Goal: Task Accomplishment & Management: Manage account settings

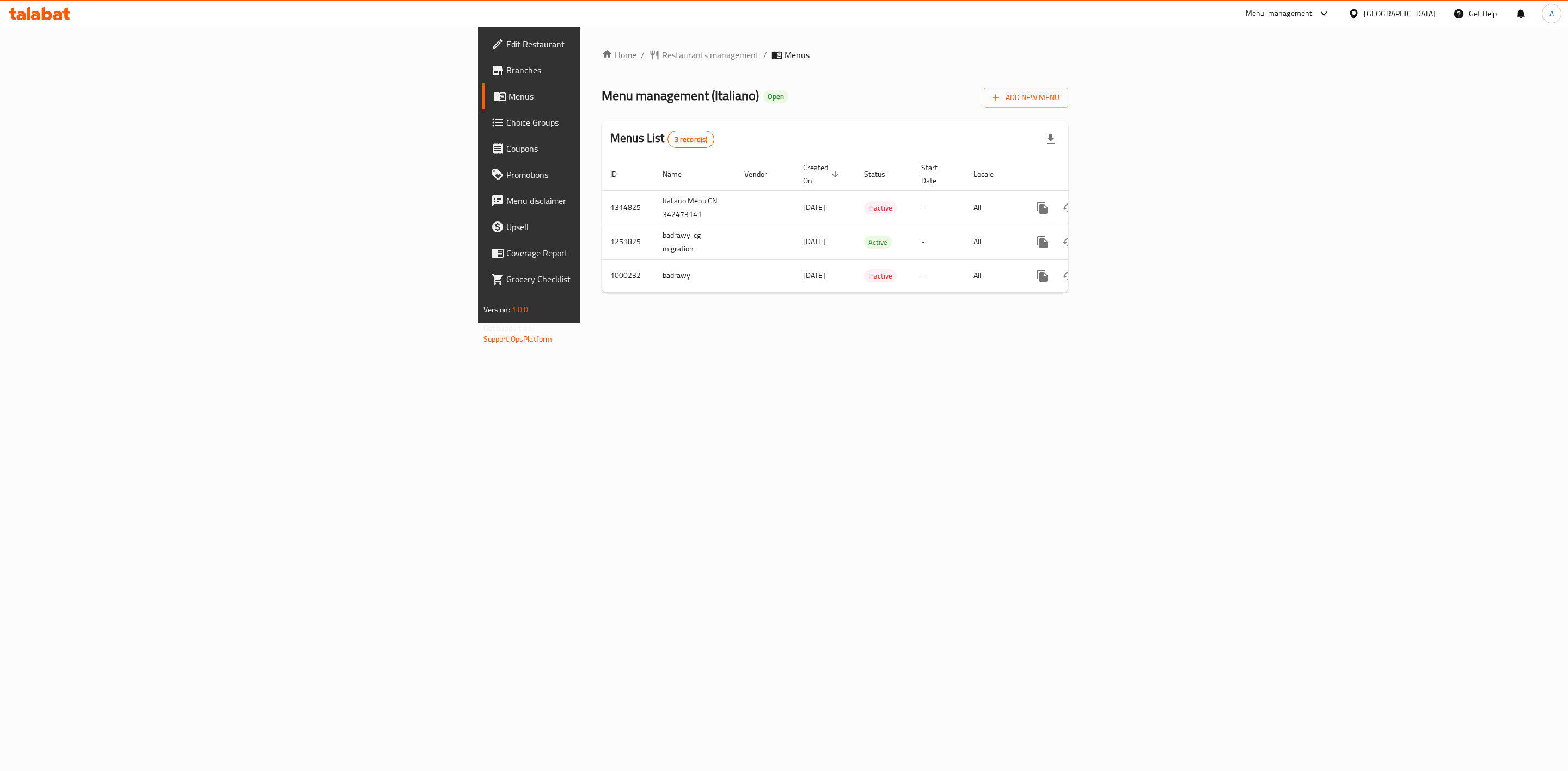
click at [902, 323] on div "Home / Restaurants management / Menus Menu management ( Italiano ) Open Add New…" at bounding box center [835, 175] width 510 height 297
click at [601, 100] on span "Menu management ( Italiano )" at bounding box center [680, 95] width 157 height 25
drag, startPoint x: 400, startPoint y: 98, endPoint x: 417, endPoint y: 100, distance: 17.1
click at [601, 100] on span "Menu management ( Italiano )" at bounding box center [680, 95] width 157 height 25
click at [601, 104] on span "Menu management ( Italiano )" at bounding box center [680, 95] width 157 height 25
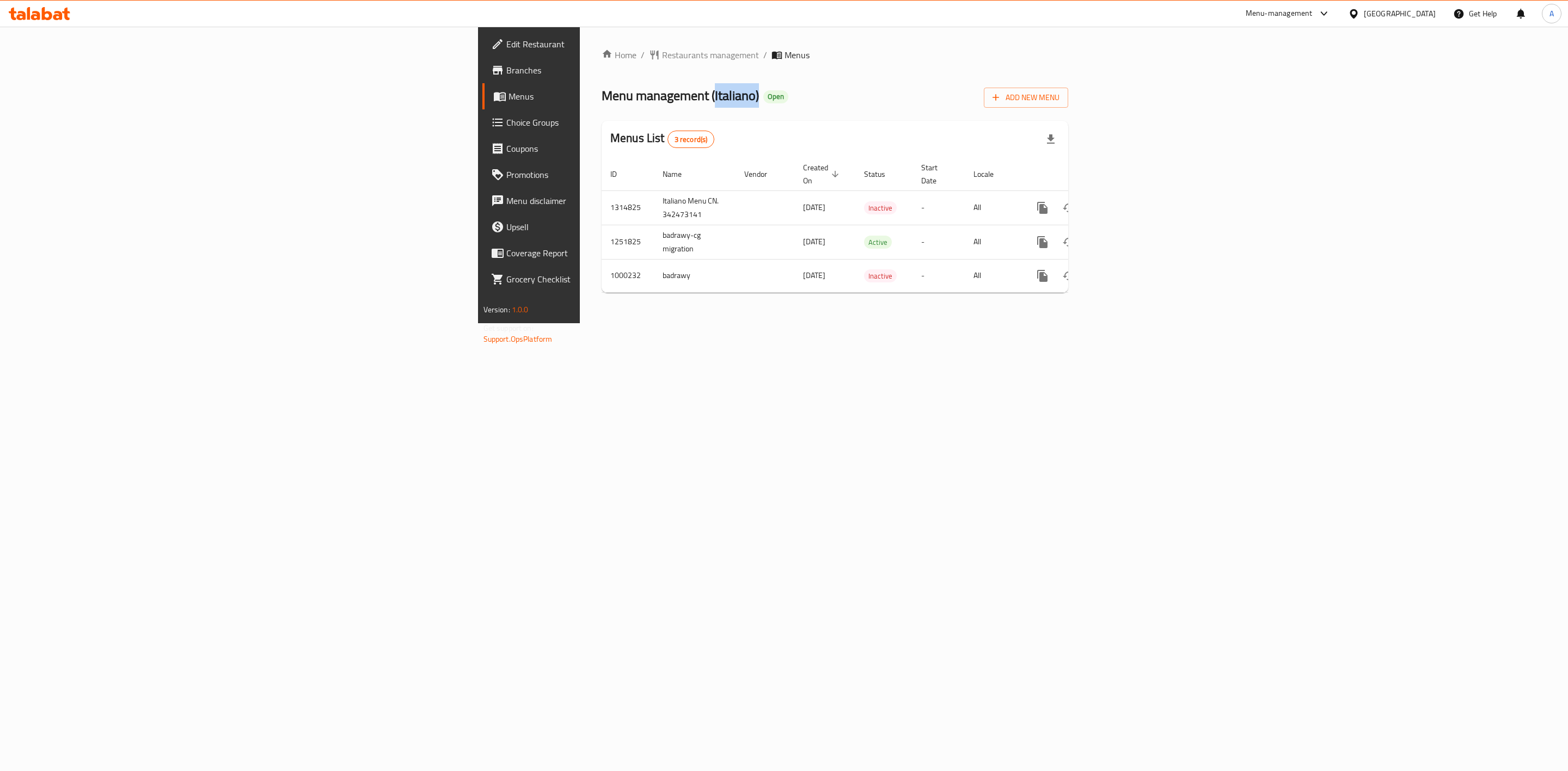
drag, startPoint x: 397, startPoint y: 95, endPoint x: 438, endPoint y: 95, distance: 41.0
click at [601, 95] on span "Menu management ( Italiano )" at bounding box center [680, 95] width 157 height 25
drag, startPoint x: 396, startPoint y: 95, endPoint x: 437, endPoint y: 100, distance: 41.3
click at [601, 100] on span "Menu management ( Italiano )" at bounding box center [680, 95] width 157 height 25
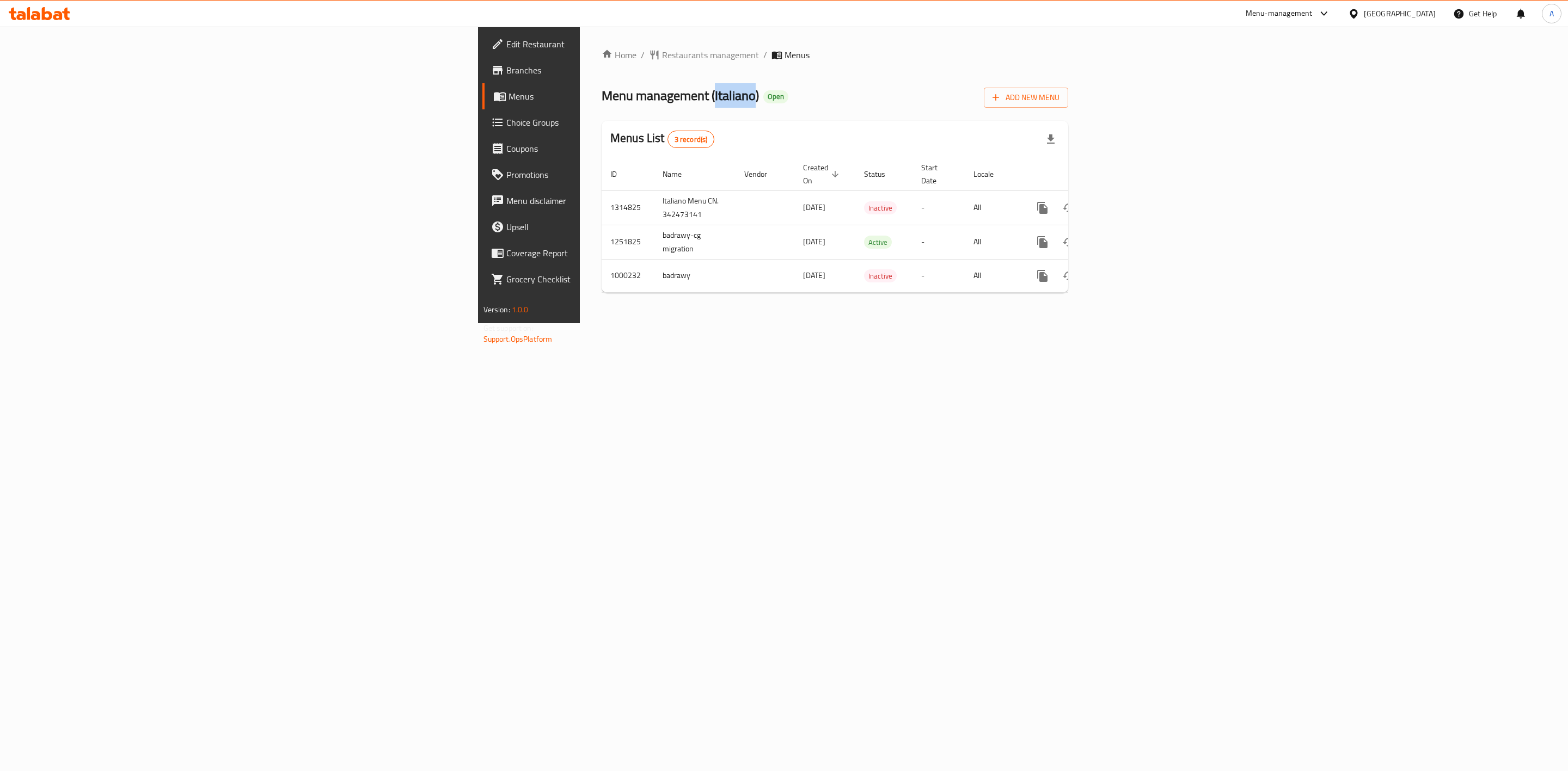
copy span "Italiano"
click at [924, 323] on div "Home / Restaurants management / Menus Menu management ( Italiano ) Open Add New…" at bounding box center [835, 175] width 510 height 297
click at [601, 191] on td "1314825" at bounding box center [627, 208] width 52 height 34
copy td "1314825"
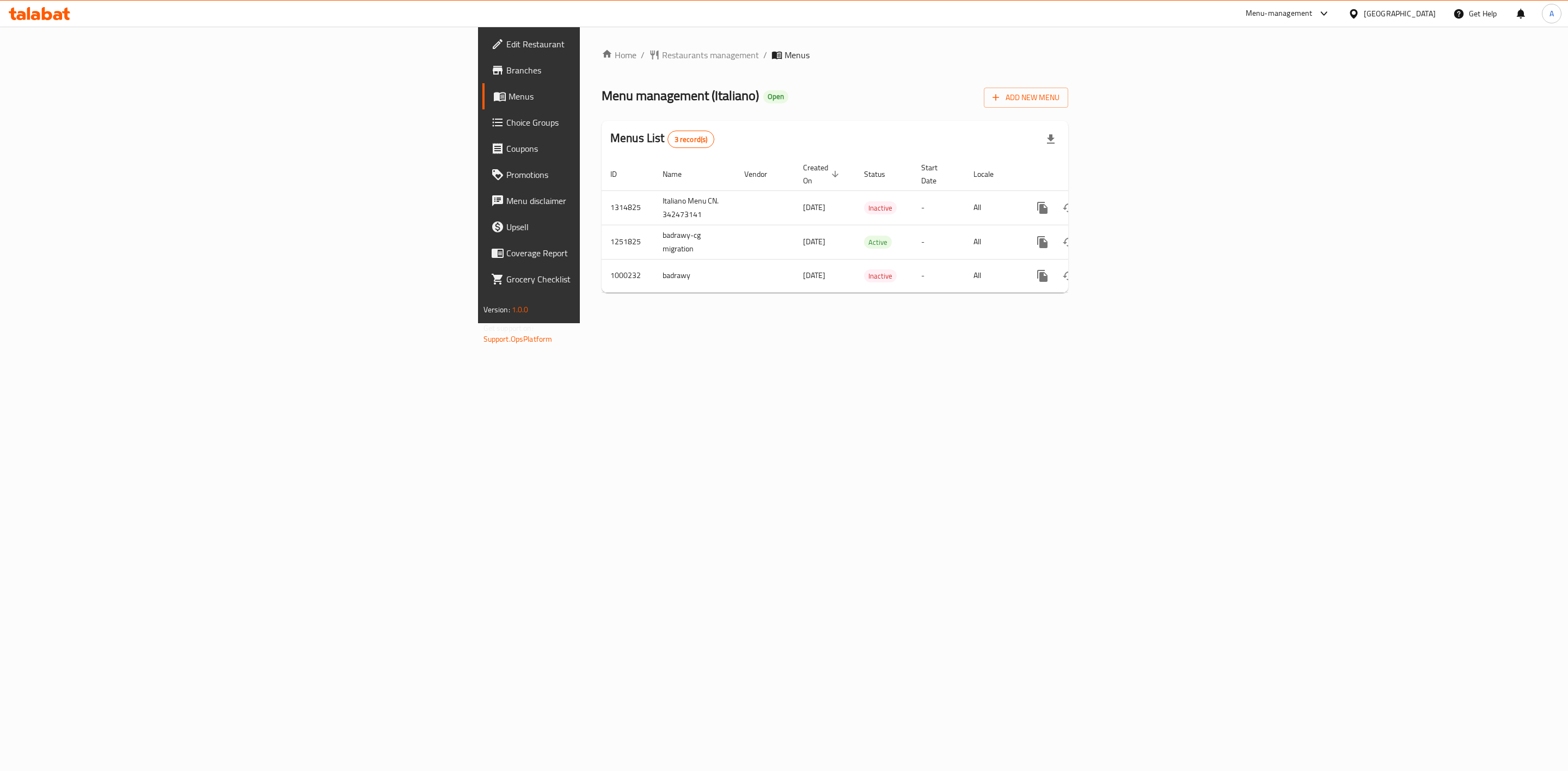
click at [907, 323] on div "Home / Restaurants management / Menus Menu management ( Italiano ) Open Add New…" at bounding box center [835, 175] width 510 height 297
click at [1134, 204] on link "enhanced table" at bounding box center [1121, 208] width 26 height 26
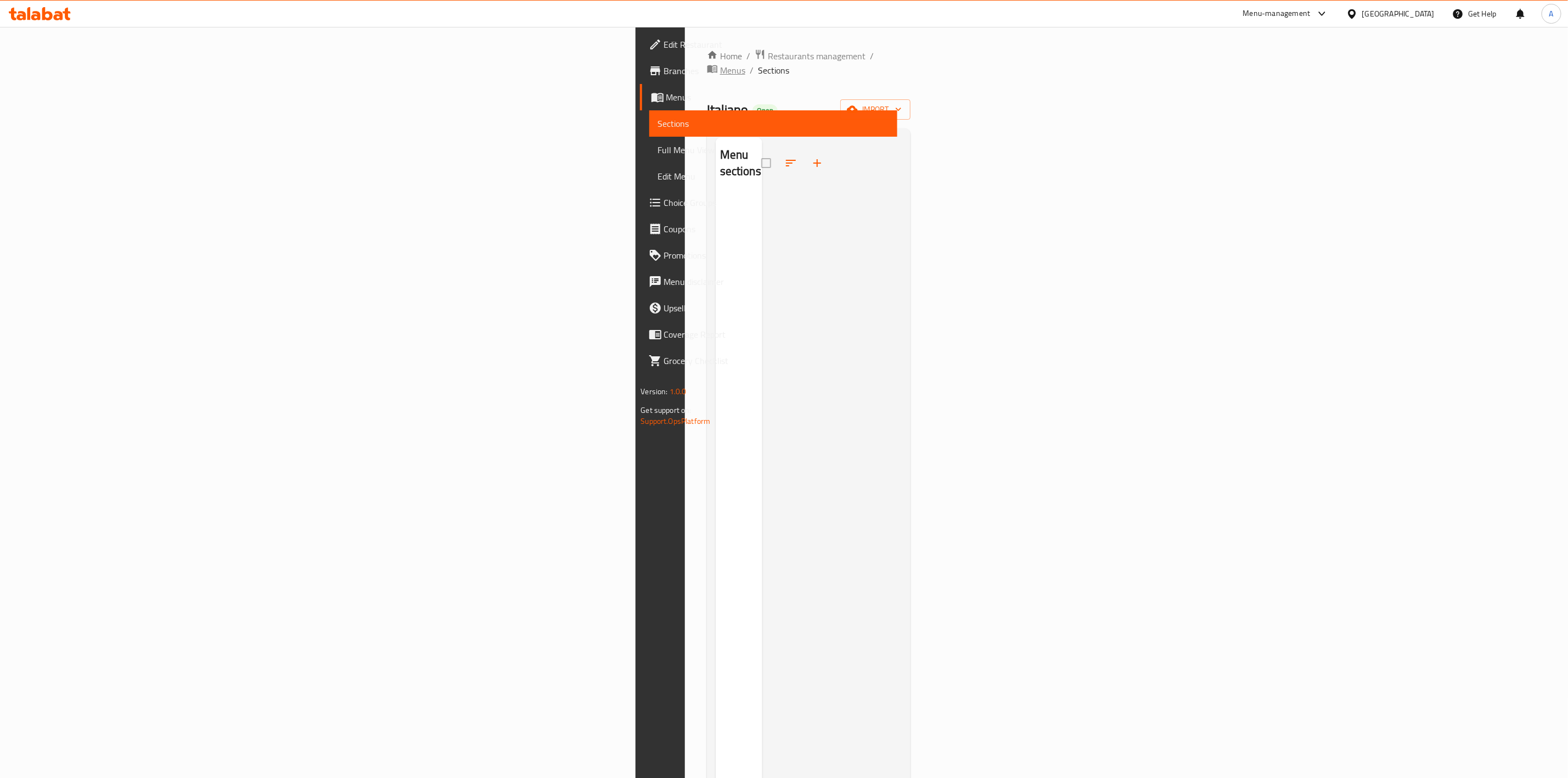
click at [720, 64] on span "Menus" at bounding box center [733, 70] width 25 height 13
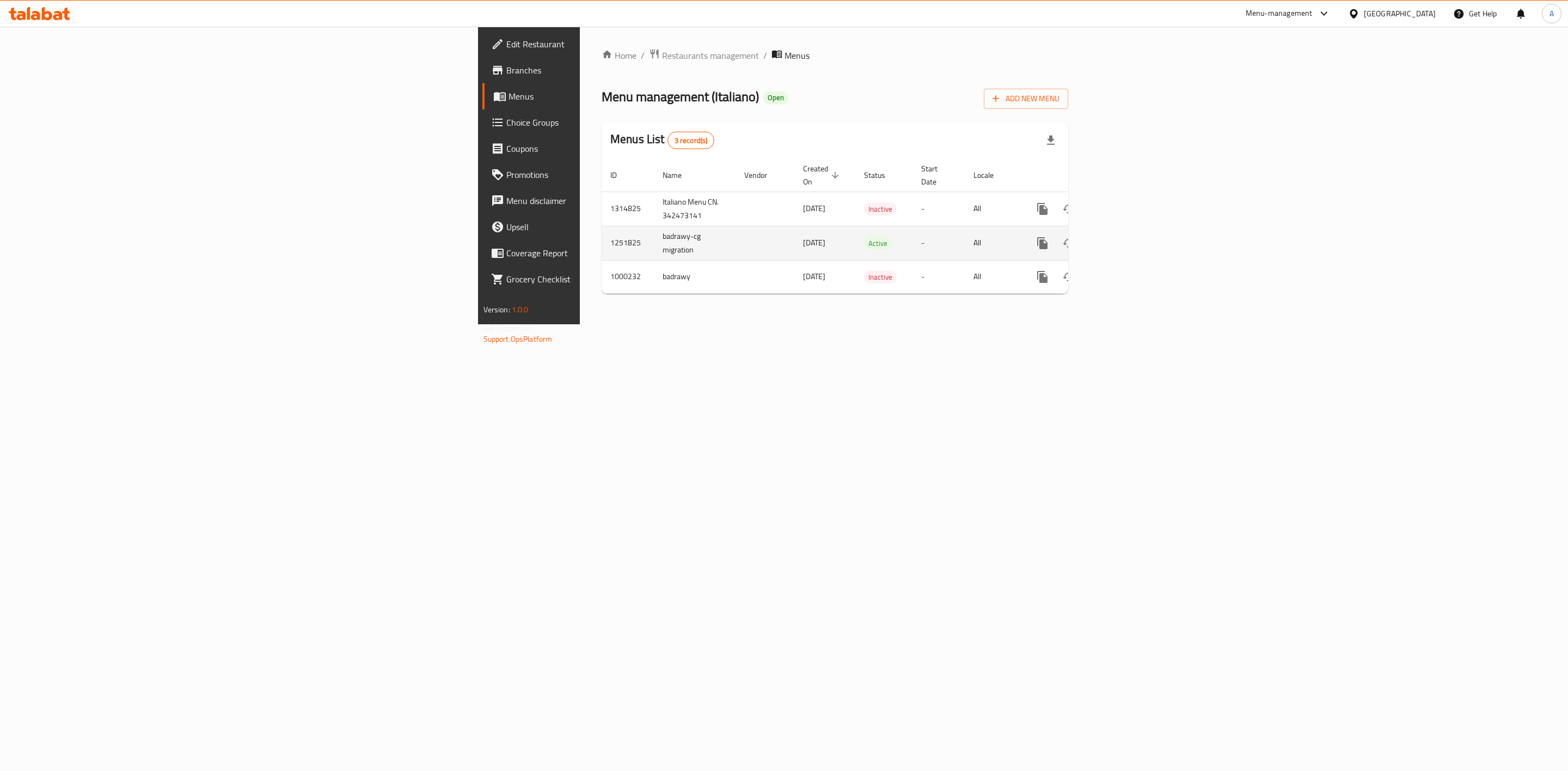
click at [601, 227] on td "1251825" at bounding box center [627, 243] width 52 height 34
copy td "1251825"
